Goal: Information Seeking & Learning: Learn about a topic

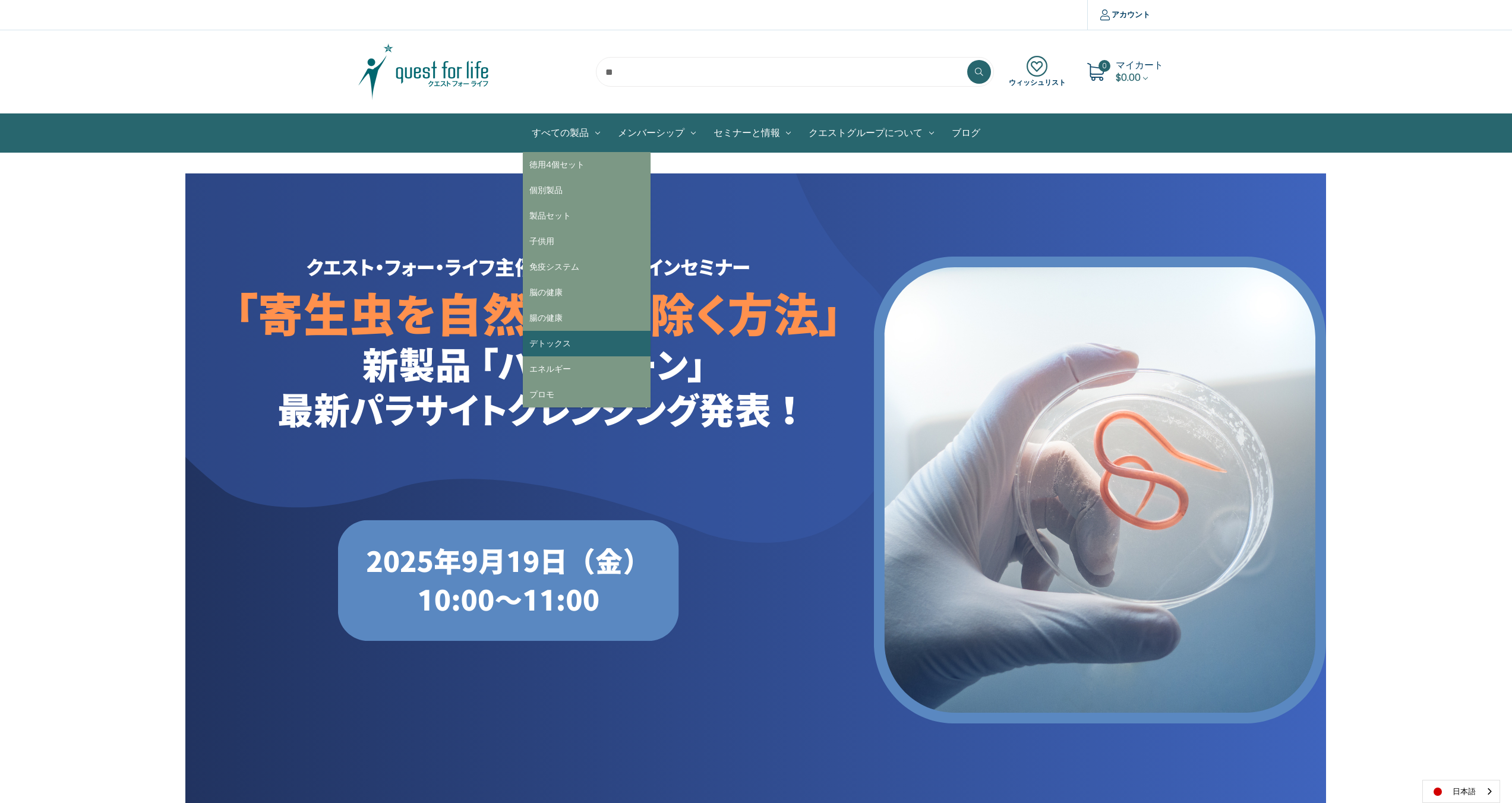
click at [579, 352] on link "デトックス" at bounding box center [587, 344] width 128 height 26
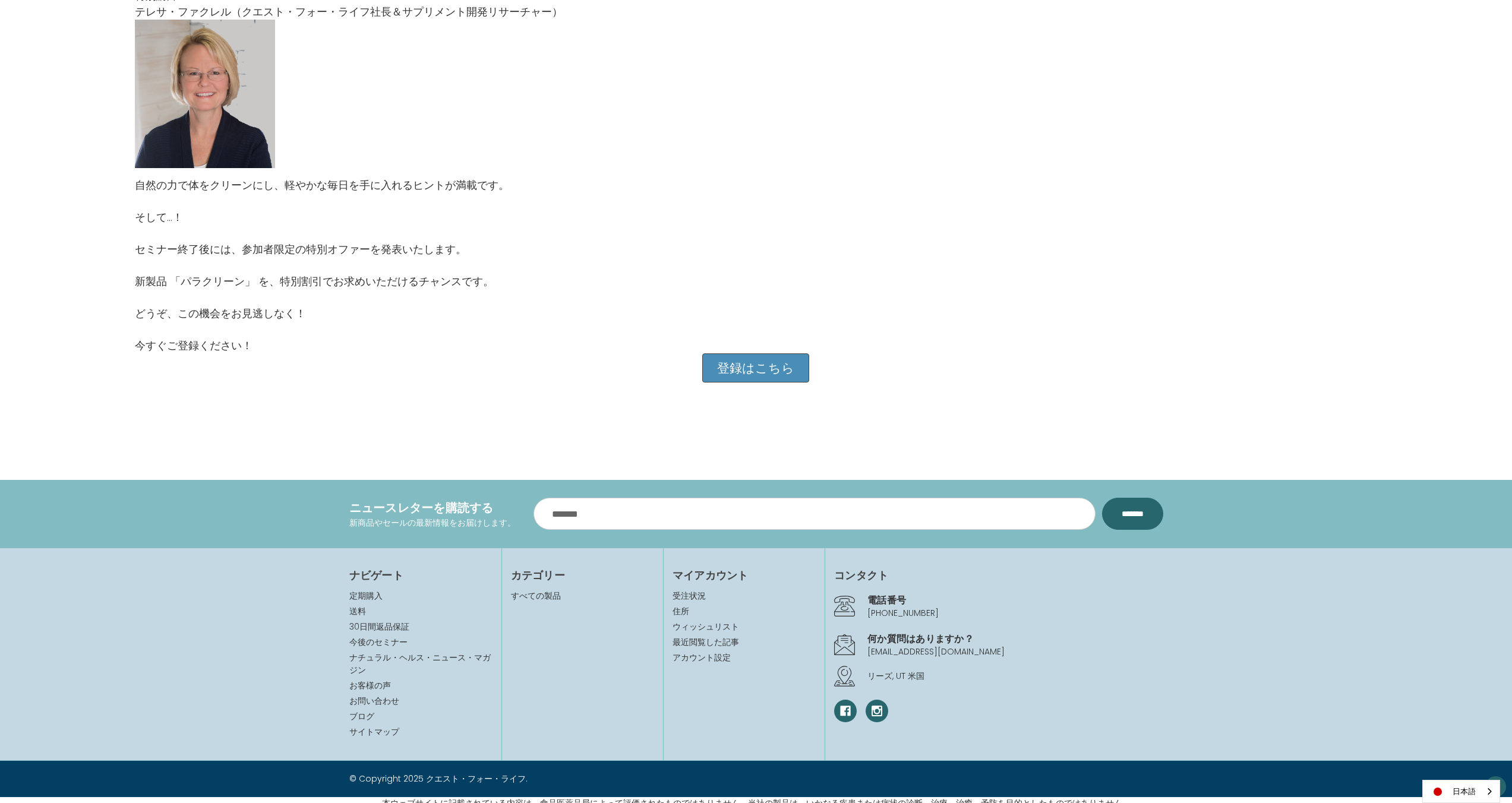
scroll to position [1318, 0]
